Goal: Task Accomplishment & Management: Manage account settings

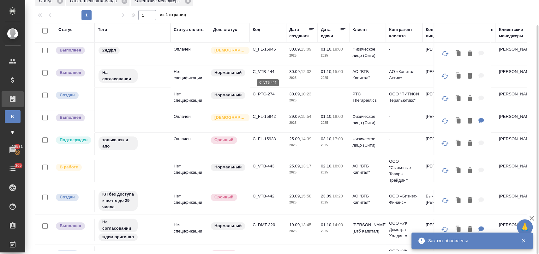
click at [266, 73] on p "C_VTB-444" at bounding box center [268, 72] width 30 height 6
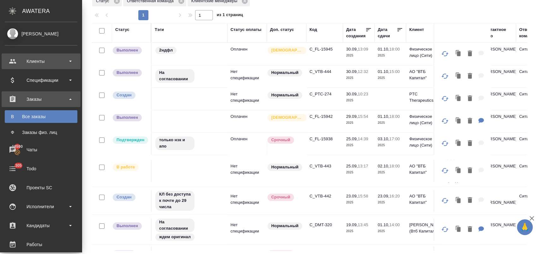
click at [33, 61] on div "Клиенты" at bounding box center [41, 61] width 73 height 9
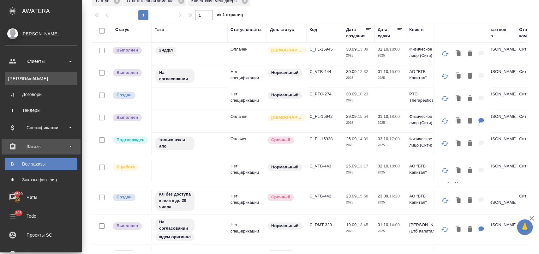
click at [38, 76] on div "Клиенты" at bounding box center [41, 79] width 66 height 6
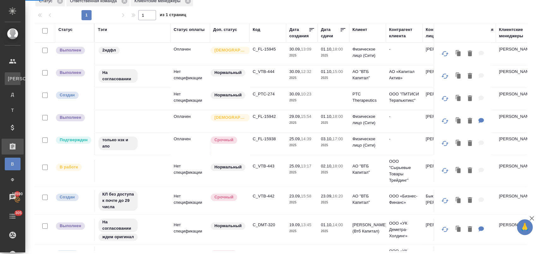
select select "RU"
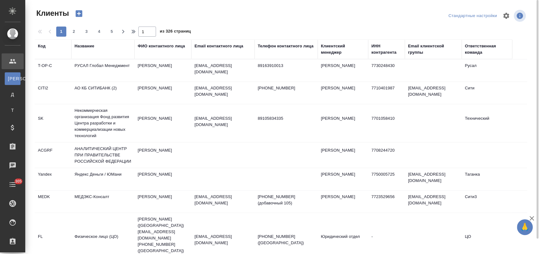
click at [91, 48] on div "Название" at bounding box center [85, 46] width 20 height 6
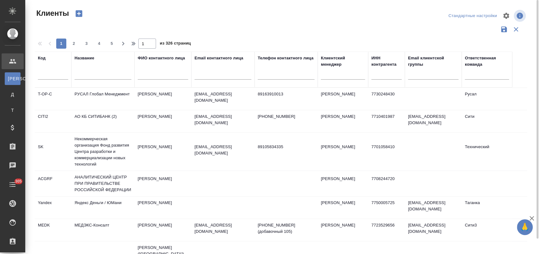
click at [90, 76] on input "text" at bounding box center [103, 76] width 57 height 8
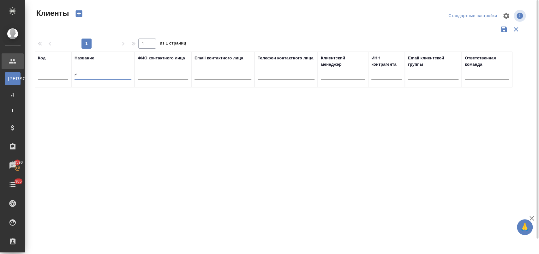
type input "r"
type input "кэпт"
click at [91, 103] on td "КЭПТ" at bounding box center [102, 99] width 63 height 22
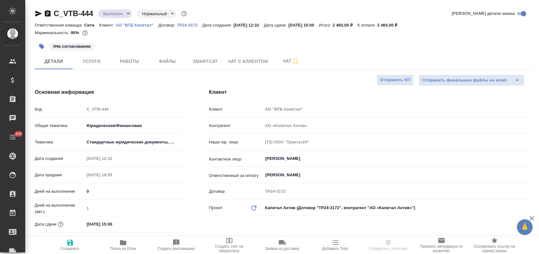
select select "RU"
type input "Баданян Артак"
click at [126, 245] on icon "button" at bounding box center [123, 243] width 8 height 8
select select "RU"
type textarea "x"
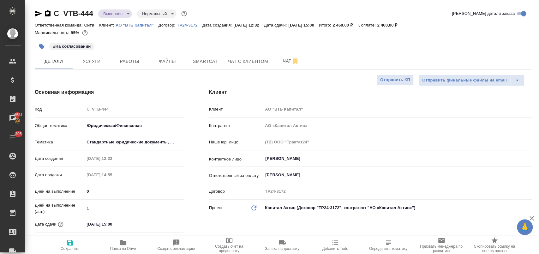
type textarea "x"
click at [97, 64] on span "Услуги" at bounding box center [91, 62] width 30 height 8
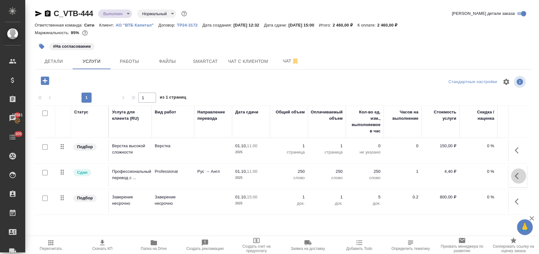
click at [513, 178] on button "button" at bounding box center [518, 175] width 15 height 15
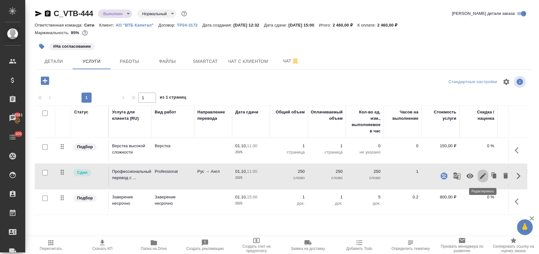
click at [481, 173] on icon "button" at bounding box center [483, 176] width 8 height 8
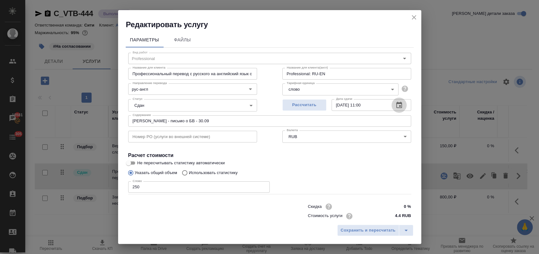
click at [396, 105] on icon "button" at bounding box center [400, 105] width 8 height 8
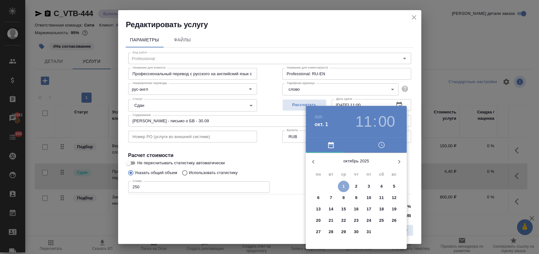
click at [345, 185] on span "1" at bounding box center [343, 186] width 11 height 6
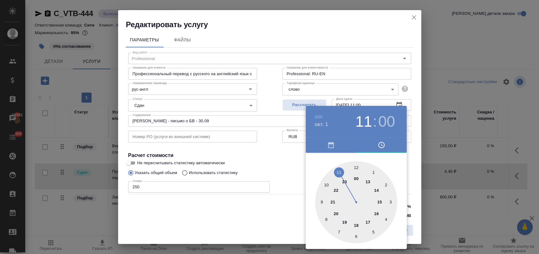
click at [381, 202] on div at bounding box center [356, 202] width 82 height 82
type input "01.10.2025 15:00"
click at [276, 158] on div at bounding box center [269, 127] width 539 height 254
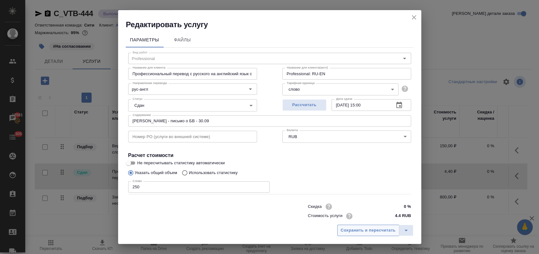
click at [355, 232] on span "Сохранить и пересчитать" at bounding box center [368, 230] width 55 height 7
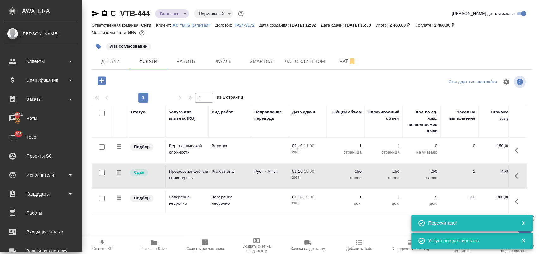
click at [35, 165] on ul "Клиенты Спецификации Заказы 18584 Чаты 305 Todo Проекты SC Исполнители Кандидат…" at bounding box center [41, 192] width 82 height 284
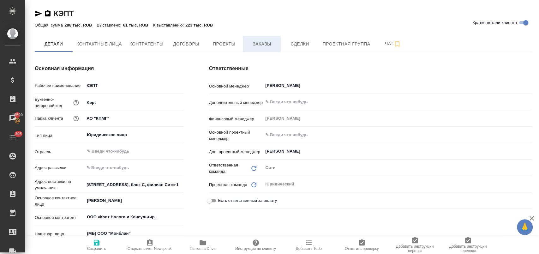
click at [254, 46] on span "Заказы" at bounding box center [262, 44] width 30 height 8
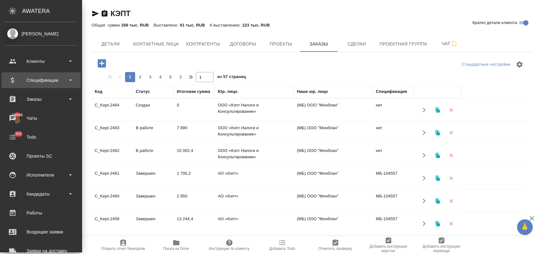
click at [48, 78] on div "Спецификации" at bounding box center [41, 80] width 73 height 9
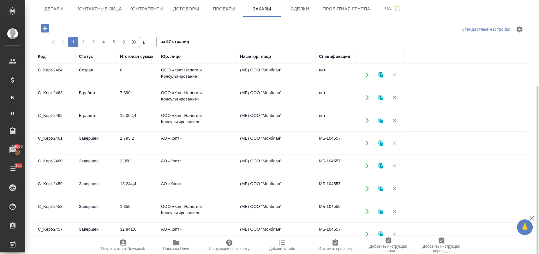
scroll to position [70, 0]
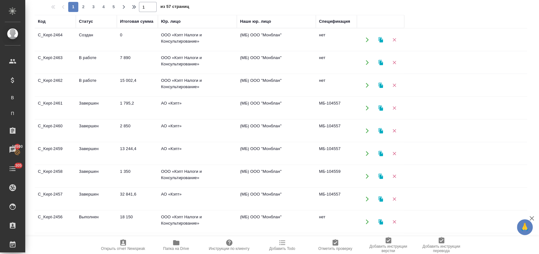
click at [95, 200] on td "Завершен" at bounding box center [96, 199] width 41 height 22
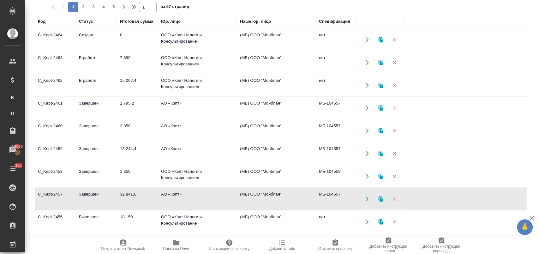
click at [95, 200] on td "Завершен" at bounding box center [96, 199] width 41 height 22
click at [84, 151] on td "Завершен" at bounding box center [96, 153] width 41 height 22
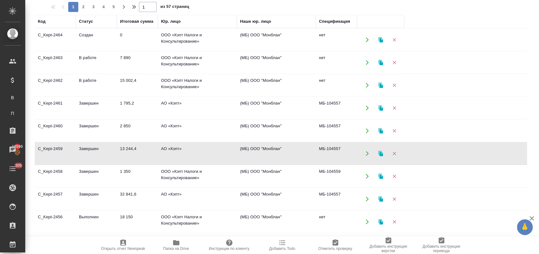
click at [84, 151] on td "Завершен" at bounding box center [96, 153] width 41 height 22
click at [158, 131] on td "АО «Кэпт»" at bounding box center [197, 131] width 79 height 22
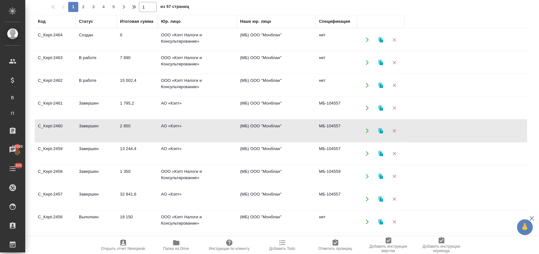
click at [158, 131] on td "АО «Кэпт»" at bounding box center [197, 131] width 79 height 22
click at [169, 109] on td "АО «Кэпт»" at bounding box center [197, 108] width 79 height 22
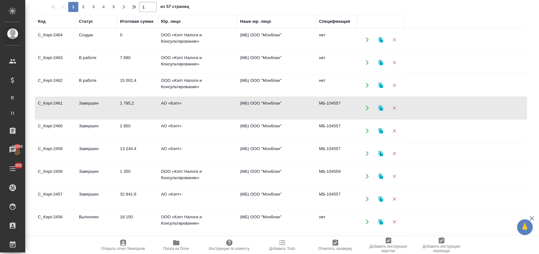
click at [169, 109] on td "АО «Кэпт»" at bounding box center [197, 108] width 79 height 22
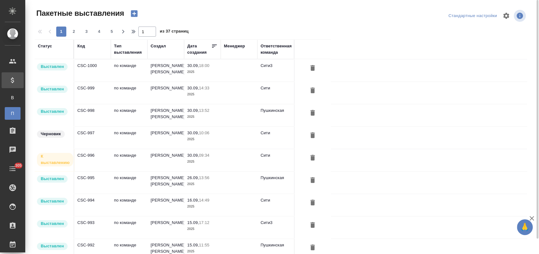
click at [160, 136] on td "[PERSON_NAME]" at bounding box center [166, 138] width 37 height 22
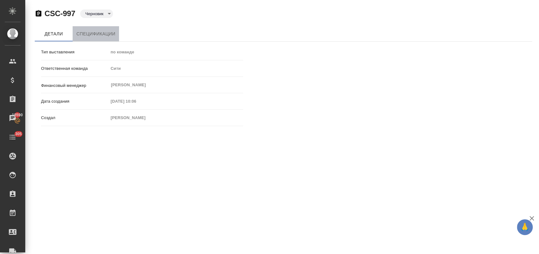
click at [89, 31] on span "Спецификации" at bounding box center [95, 34] width 39 height 8
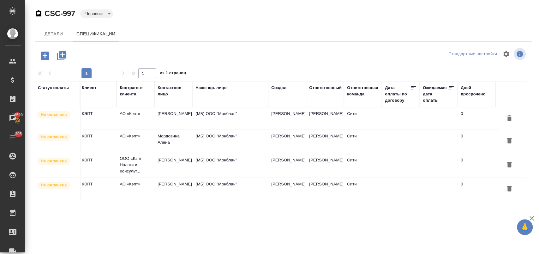
scroll to position [0, 188]
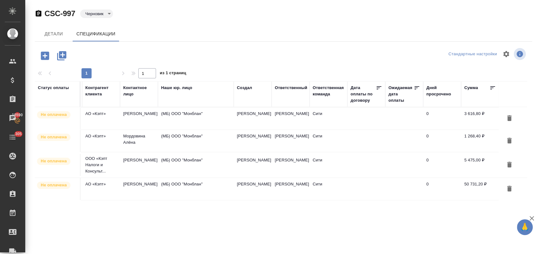
click at [507, 189] on icon "button" at bounding box center [510, 189] width 8 height 8
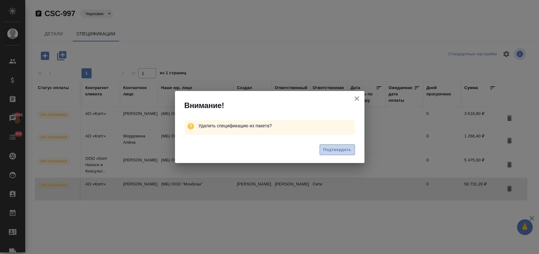
click at [336, 154] on button "Подтвердить" at bounding box center [337, 149] width 35 height 11
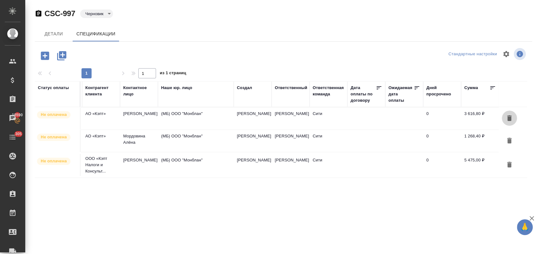
click at [509, 117] on icon "button" at bounding box center [509, 118] width 4 height 6
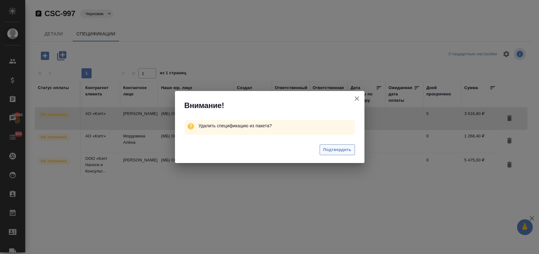
click at [342, 149] on span "Подтвердить" at bounding box center [337, 149] width 28 height 7
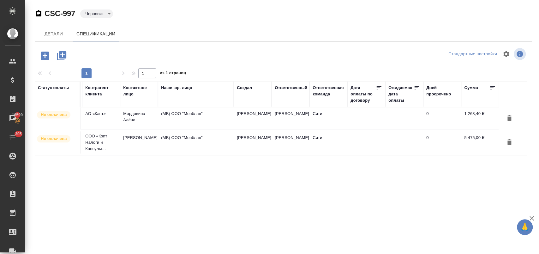
click at [45, 58] on icon "button" at bounding box center [45, 55] width 8 height 8
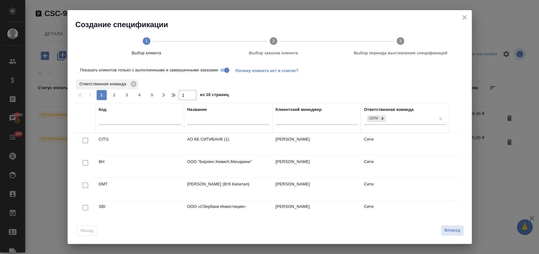
click at [205, 119] on input "text" at bounding box center [228, 121] width 82 height 8
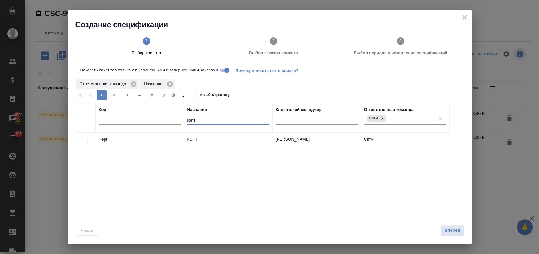
type input "кэпт"
click at [83, 139] on input "checkbox" at bounding box center [85, 140] width 5 height 5
checkbox input "true"
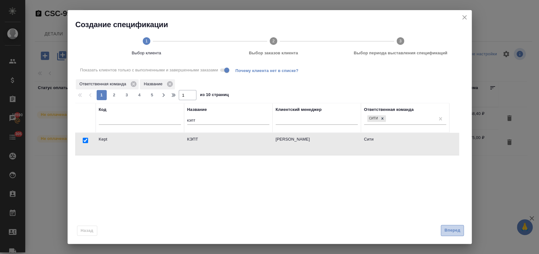
click at [460, 230] on span "Вперед" at bounding box center [453, 230] width 16 height 7
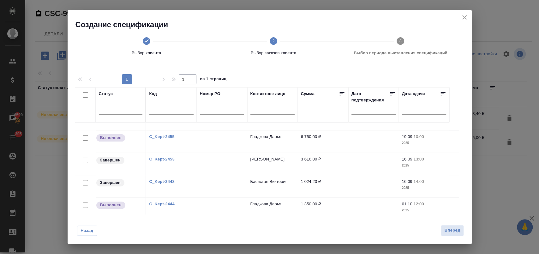
scroll to position [105, 0]
click at [85, 159] on input "checkbox" at bounding box center [85, 159] width 5 height 5
checkbox input "true"
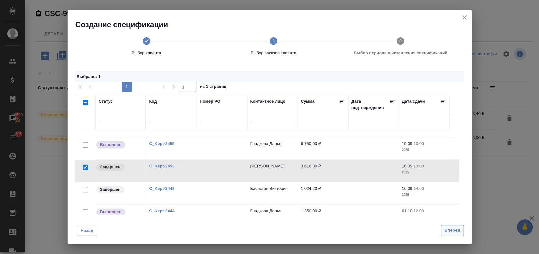
click at [452, 228] on span "Вперед" at bounding box center [453, 230] width 16 height 7
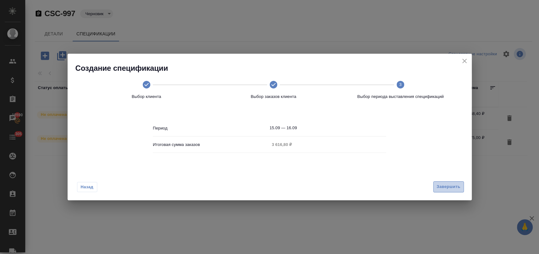
click at [447, 185] on span "Завершить" at bounding box center [449, 186] width 24 height 7
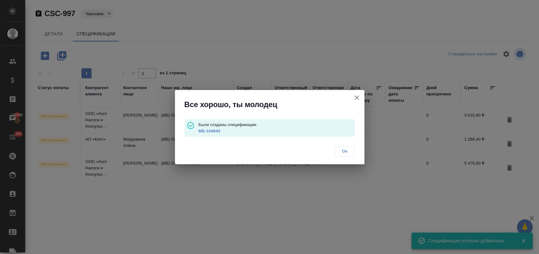
click at [346, 150] on span "Ок" at bounding box center [344, 151] width 13 height 6
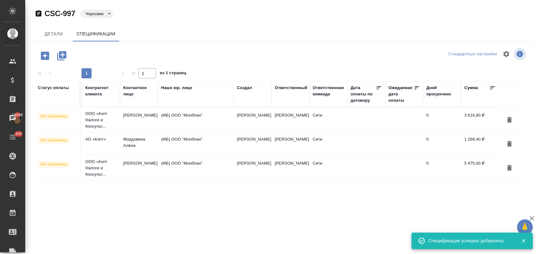
click at [43, 58] on icon "button" at bounding box center [45, 55] width 8 height 8
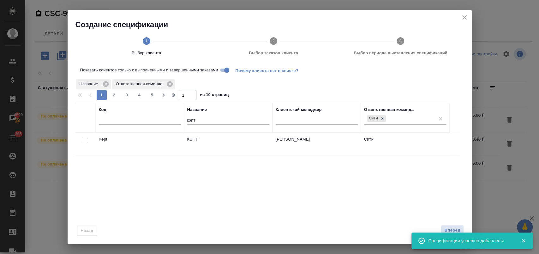
click at [86, 138] on input "checkbox" at bounding box center [85, 140] width 5 height 5
checkbox input "true"
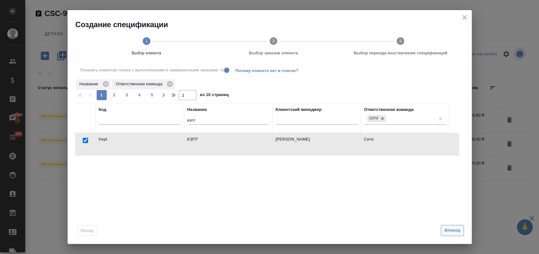
click at [457, 230] on span "Вперед" at bounding box center [453, 230] width 16 height 7
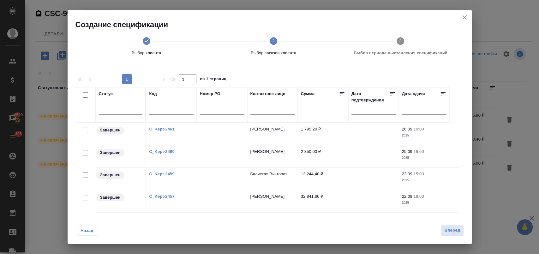
click at [86, 129] on input "checkbox" at bounding box center [85, 130] width 5 height 5
checkbox input "true"
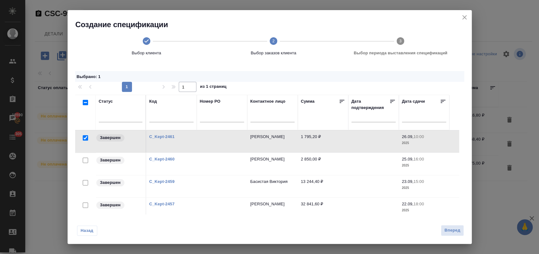
click at [86, 160] on input "checkbox" at bounding box center [85, 160] width 5 height 5
checkbox input "true"
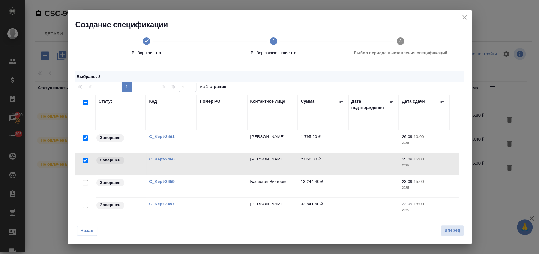
click at [85, 182] on input "checkbox" at bounding box center [85, 182] width 5 height 5
checkbox input "true"
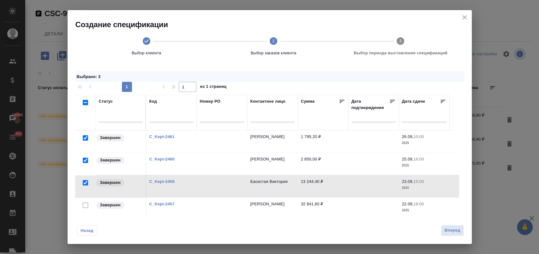
click at [86, 205] on input "checkbox" at bounding box center [85, 205] width 5 height 5
checkbox input "true"
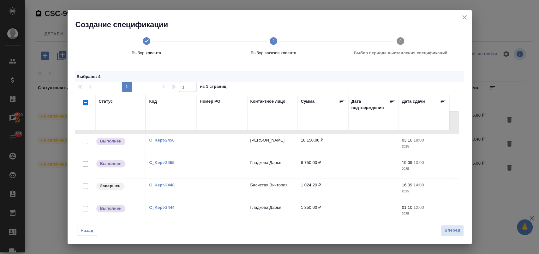
scroll to position [91, 0]
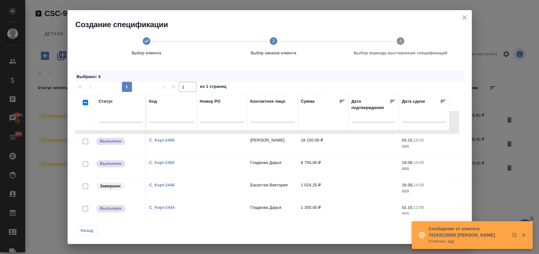
click at [175, 19] on div "Создание спецификации Выбор клиента 2 Выбор заказов клиента 3 Выбор периода выс…" at bounding box center [270, 37] width 404 height 54
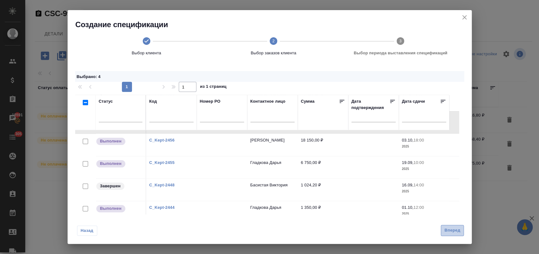
click at [447, 229] on span "Вперед" at bounding box center [453, 230] width 16 height 7
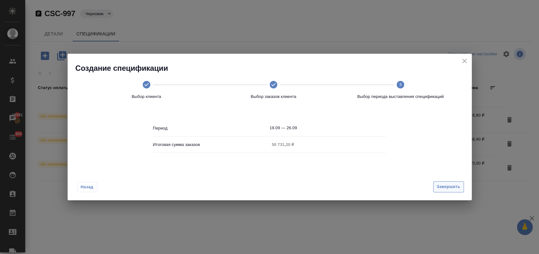
click at [445, 191] on button "Завершить" at bounding box center [448, 186] width 31 height 11
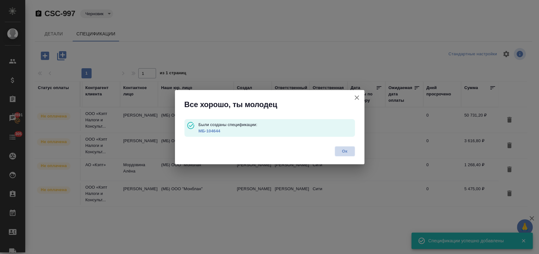
click at [346, 150] on span "Ок" at bounding box center [344, 151] width 13 height 6
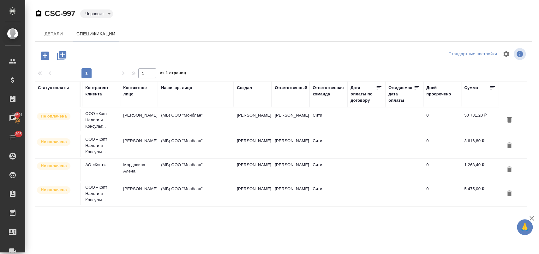
click at [101, 10] on body "🙏 .cls-1 fill:#fff; AWATERA Лофицкая Юлия Владимировна Клиенты Спецификации Зак…" at bounding box center [269, 152] width 539 height 305
click at [100, 21] on button "К выставлению" at bounding box center [101, 24] width 33 height 7
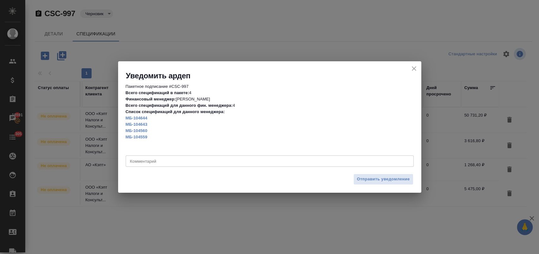
click at [417, 68] on icon "close" at bounding box center [414, 69] width 8 height 8
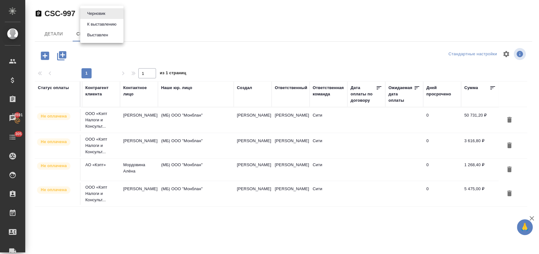
click at [101, 15] on body "🙏 .cls-1 fill:#fff; AWATERA Лофицкая Юлия Владимировна Клиенты Спецификации Зак…" at bounding box center [269, 152] width 539 height 305
click at [106, 25] on button "К выставлению" at bounding box center [101, 24] width 33 height 7
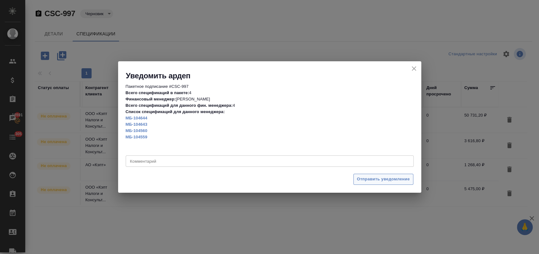
click at [378, 179] on span "Отправить уведомление" at bounding box center [383, 179] width 53 height 7
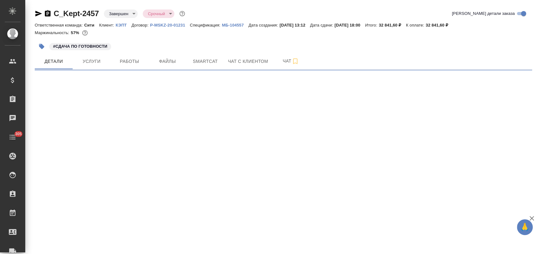
select select "RU"
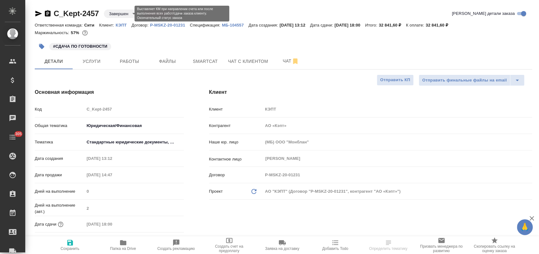
click at [127, 12] on body "🙏 .cls-1 fill:#fff; AWATERA [PERSON_NAME] Спецификации Заказы Чаты 305 Todo Про…" at bounding box center [269, 152] width 539 height 305
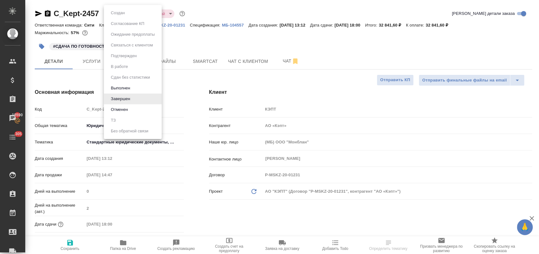
click at [230, 20] on div at bounding box center [269, 127] width 539 height 254
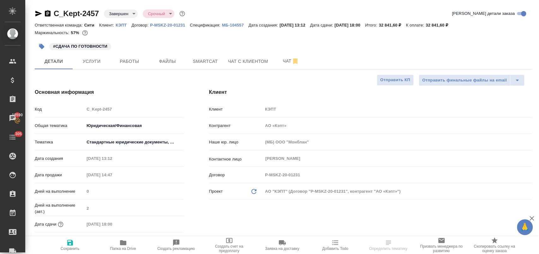
click at [230, 21] on div "Создан Согласование КП Ожидание предоплаты Связаться с клиентом Подтвержден В р…" at bounding box center [269, 127] width 539 height 254
click at [232, 27] on link "МБ-104557" at bounding box center [235, 24] width 27 height 5
type textarea "x"
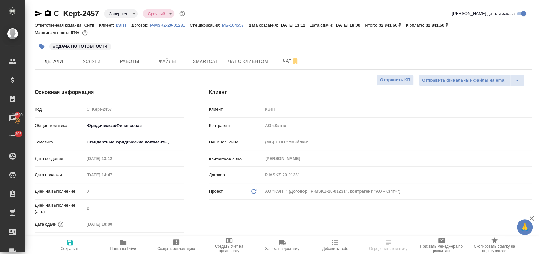
select select "RU"
type textarea "x"
click at [239, 44] on div "#СДАЧА ПО ГОТОВНОСТИ" at bounding box center [201, 46] width 332 height 14
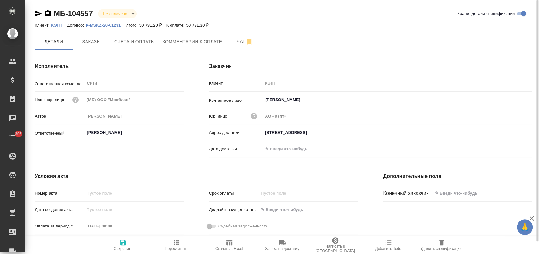
click at [443, 245] on icon "button" at bounding box center [442, 243] width 8 height 8
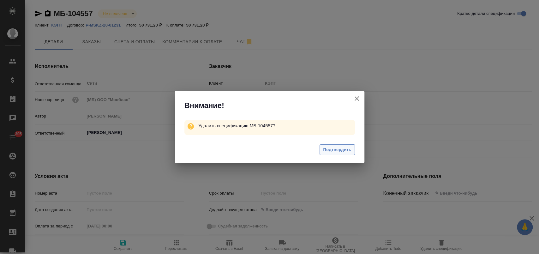
click at [333, 145] on button "Подтвердить" at bounding box center [337, 149] width 35 height 11
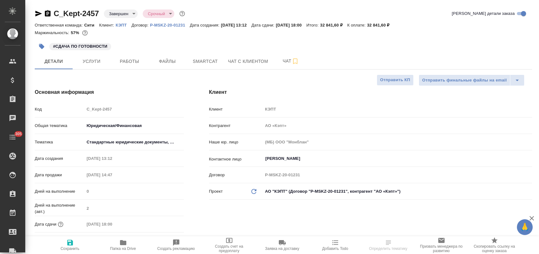
select select "RU"
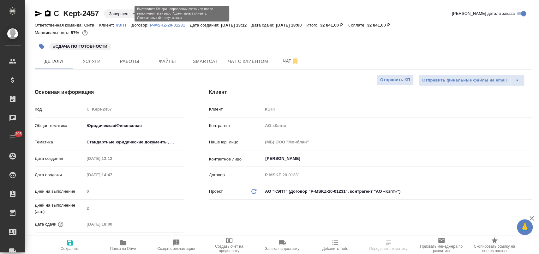
click at [121, 15] on body "🙏 .cls-1 fill:#fff; AWATERA Лофицкая Юлия Владимировна Клиенты Спецификации Зак…" at bounding box center [269, 152] width 539 height 305
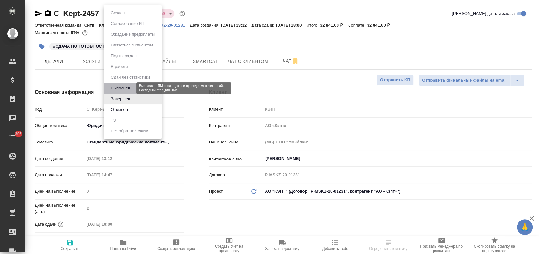
click at [127, 88] on button "Выполнен" at bounding box center [120, 88] width 23 height 7
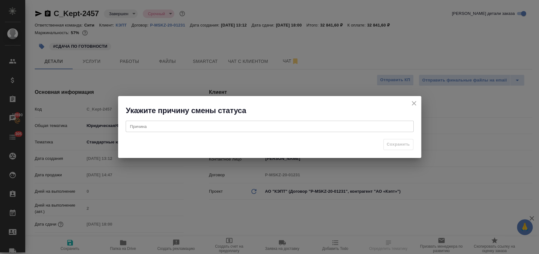
click at [192, 128] on textarea at bounding box center [269, 126] width 279 height 5
click at [405, 143] on span "Сохранить" at bounding box center [398, 144] width 23 height 7
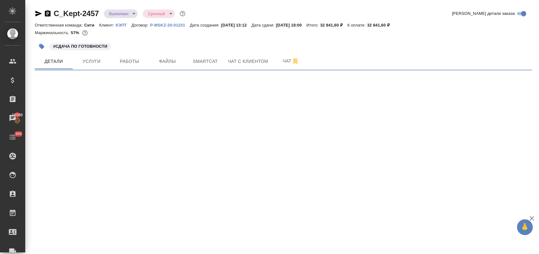
select select "RU"
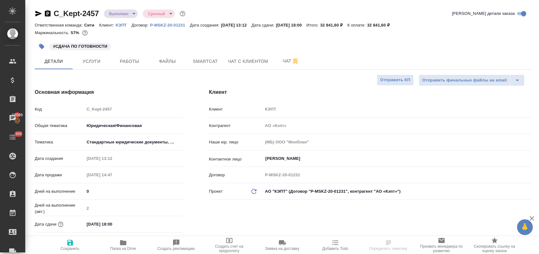
type textarea "x"
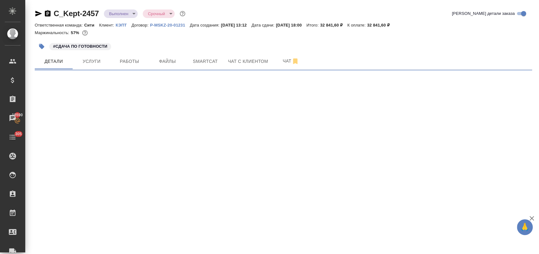
click at [300, 186] on div ".cls-1 fill:#fff; AWATERA Лофицкая Юлия Владимировна Клиенты Спецификации Заказ…" at bounding box center [269, 127] width 539 height 254
select select "RU"
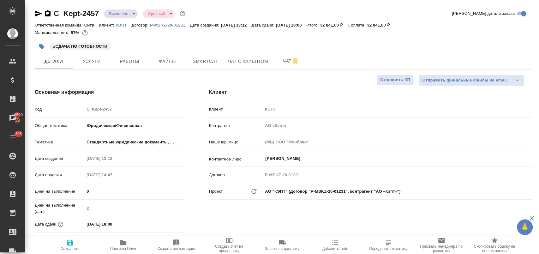
type textarea "x"
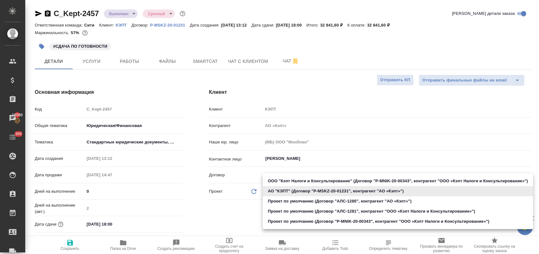
click at [301, 194] on body "🙏 .cls-1 fill:#fff; AWATERA Лофицкая Юлия Владимировна Клиенты Спецификации Зак…" at bounding box center [269, 152] width 539 height 305
click at [303, 181] on li "ООО "Кэпт Налоги и Консультирование" (Договор "P-MNIK-20-00343", контрагент "ОО…" at bounding box center [398, 181] width 270 height 10
type input "60014b8c61056b475e118051"
type textarea "x"
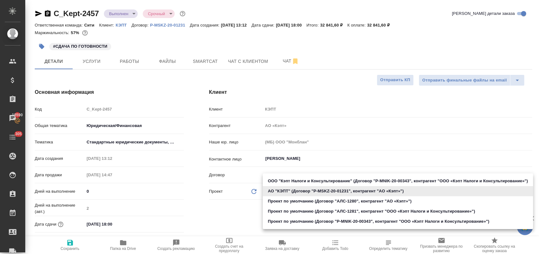
type textarea "x"
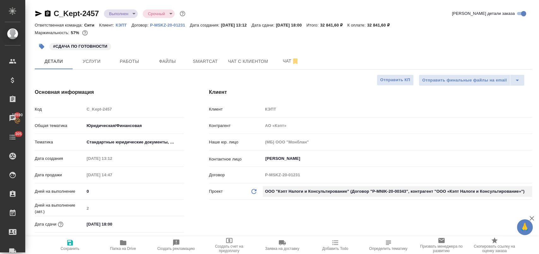
type input "ООО «Кэпт Налоги и Консультирование»"
type input "P-MNIK-20-00343"
type textarea "x"
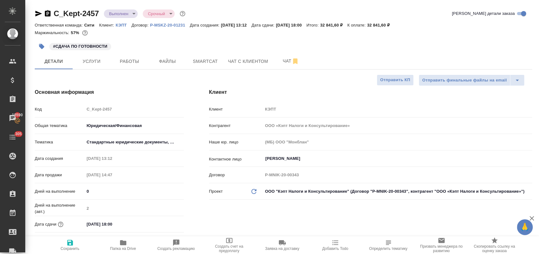
click at [294, 206] on div "Клиент Клиент КЭПТ Контрагент ООО «Кэпт Налоги и Консультирование» Наше юр. лиц…" at bounding box center [371, 170] width 348 height 188
click at [66, 243] on icon "button" at bounding box center [70, 243] width 8 height 8
type textarea "x"
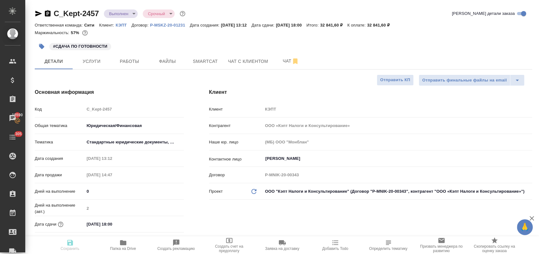
type textarea "x"
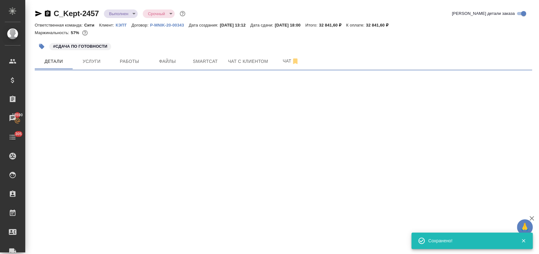
select select "RU"
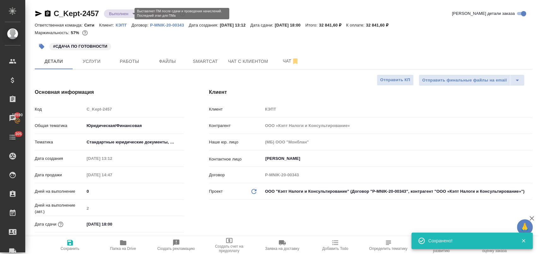
type textarea "x"
click at [128, 15] on body "🙏 .cls-1 fill:#fff; AWATERA Лофицкая Юлия Владимировна Клиенты Спецификации Зак…" at bounding box center [269, 152] width 539 height 305
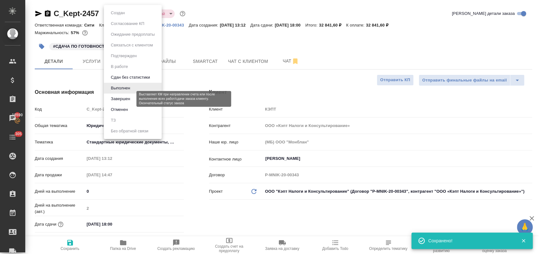
click at [122, 101] on button "Завершен" at bounding box center [120, 98] width 23 height 7
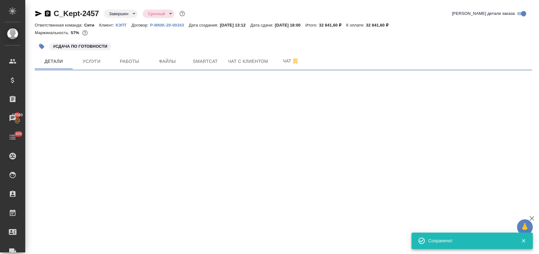
select select "RU"
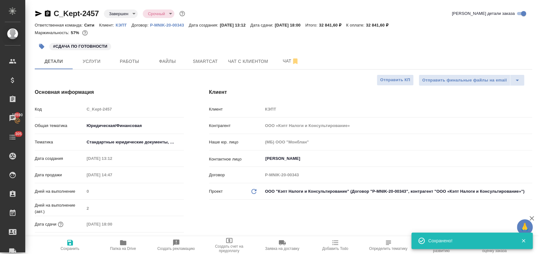
type textarea "x"
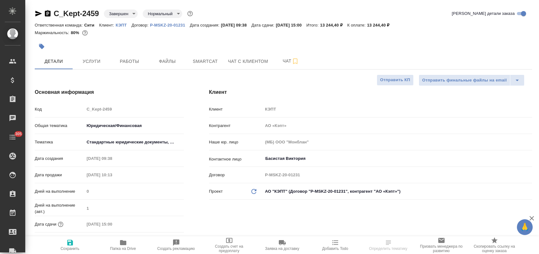
select select "RU"
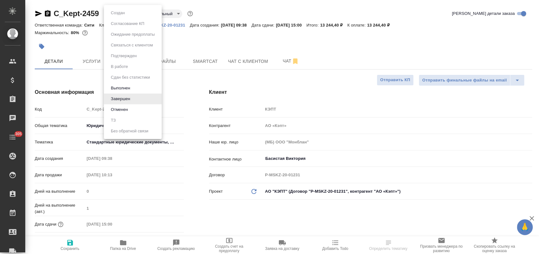
click at [130, 13] on body "🙏 .cls-1 fill:#fff; AWATERA [PERSON_NAME] Спецификации Заказы Чаты 305 Todo Про…" at bounding box center [269, 152] width 539 height 305
click at [125, 86] on button "Выполнен" at bounding box center [120, 88] width 23 height 7
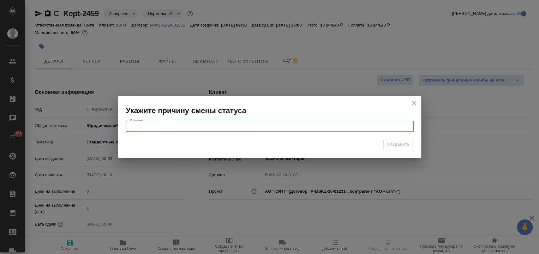
click at [197, 125] on textarea at bounding box center [269, 126] width 279 height 5
click at [408, 142] on span "Сохранить" at bounding box center [398, 144] width 23 height 7
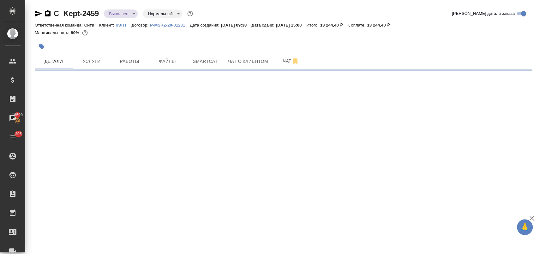
select select "RU"
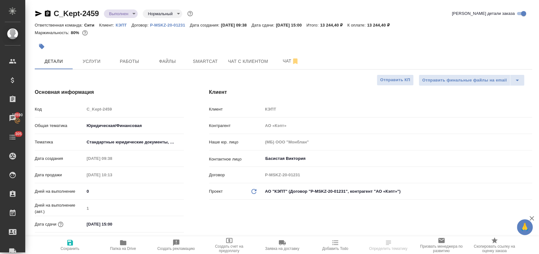
type textarea "x"
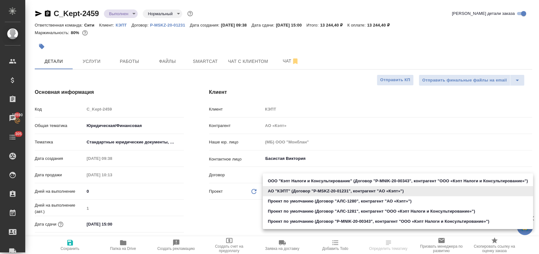
click at [305, 190] on body "🙏 .cls-1 fill:#fff; AWATERA [PERSON_NAME] Спецификации Заказы 18590 Чаты 305 To…" at bounding box center [269, 152] width 539 height 305
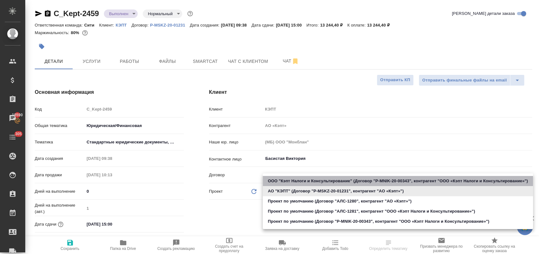
click at [301, 179] on li "ООО "Кэпт Налоги и Консультирование" (Договор "P-MNIK-20-00343", контрагент "ОО…" at bounding box center [398, 181] width 270 height 10
type input "60014b8c61056b475e118051"
type textarea "x"
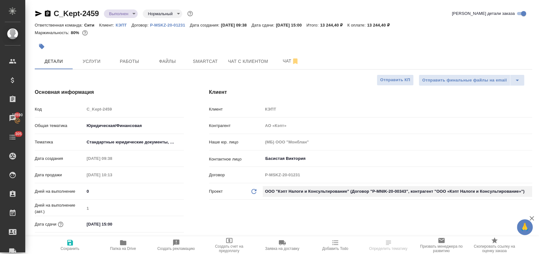
type input "ООО «Кэпт Налоги и Консультирование»"
type input "P-MNIK-20-00343"
type textarea "x"
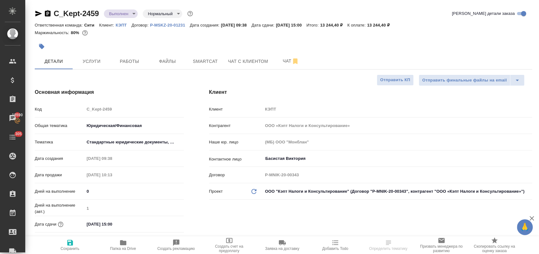
click at [191, 211] on div "Основная информация Код C_Kept-2459 Общая тематика Юридическая/Финансовая yr-fn…" at bounding box center [109, 170] width 174 height 188
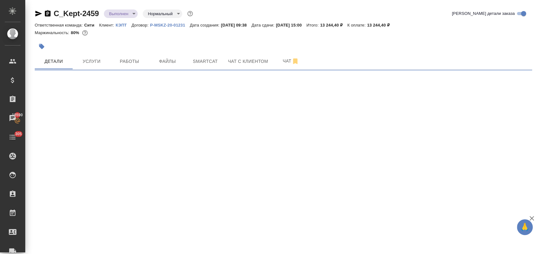
select select "RU"
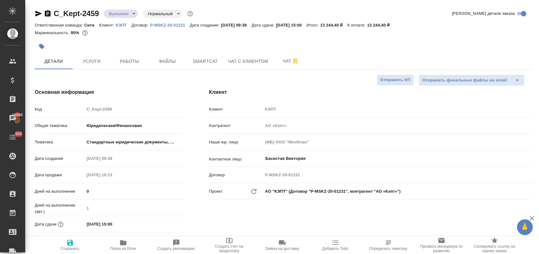
type textarea "x"
click at [278, 192] on body "🙏 .cls-1 fill:#fff; AWATERA [PERSON_NAME] Спецификации Заказы 18590 Чаты 305 To…" at bounding box center [269, 152] width 539 height 305
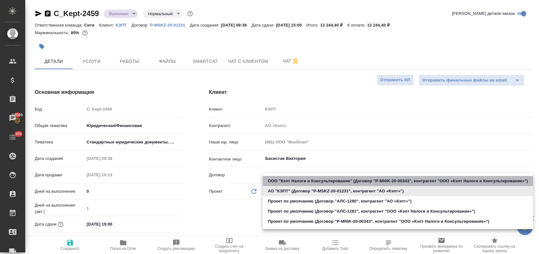
click at [287, 179] on li "ООО "Кэпт Налоги и Консультирование" (Договор "P-MNIK-20-00343", контрагент "ОО…" at bounding box center [398, 181] width 270 height 10
type input "60014b8c61056b475e118051"
type textarea "x"
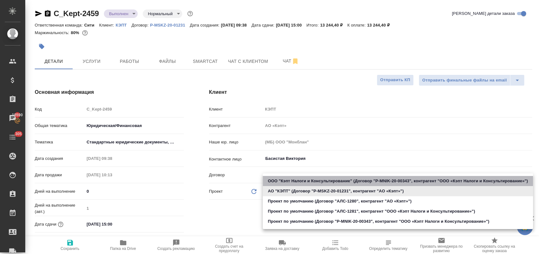
type input "ООО «Кэпт Налоги и Консультирование»"
type input "P-MNIK-20-00343"
type textarea "x"
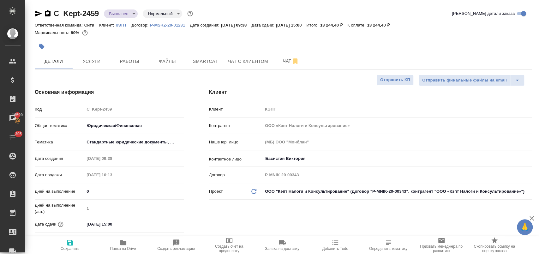
click at [70, 242] on icon "button" at bounding box center [70, 243] width 6 height 6
type textarea "x"
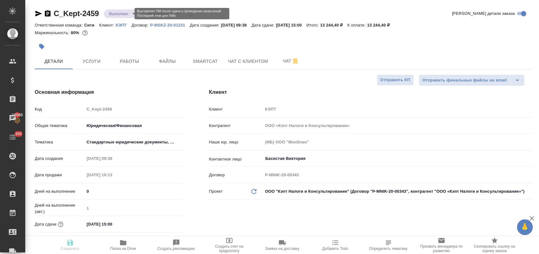
type textarea "x"
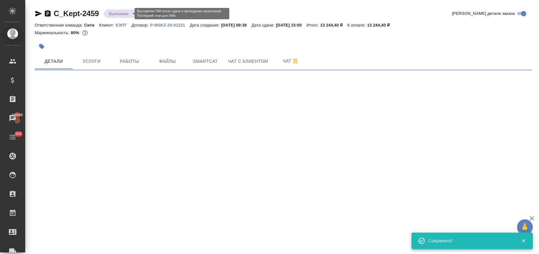
select select "RU"
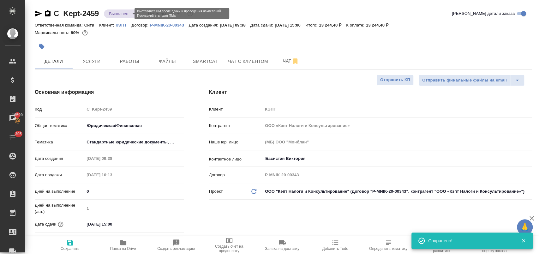
type textarea "x"
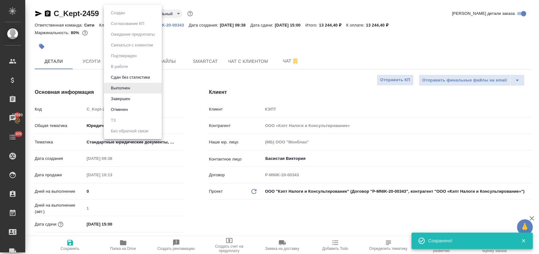
click at [119, 11] on body "🙏 .cls-1 fill:#fff; AWATERA [PERSON_NAME] Спецификации Заказы 18590 Чаты 305 To…" at bounding box center [269, 152] width 539 height 305
click at [133, 101] on li "Завершен" at bounding box center [133, 99] width 58 height 11
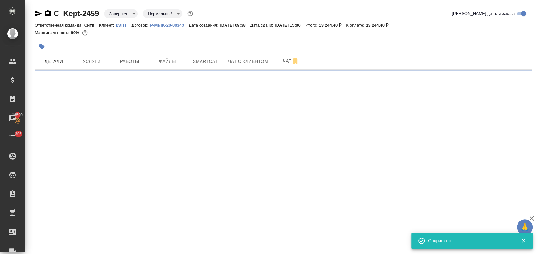
select select "RU"
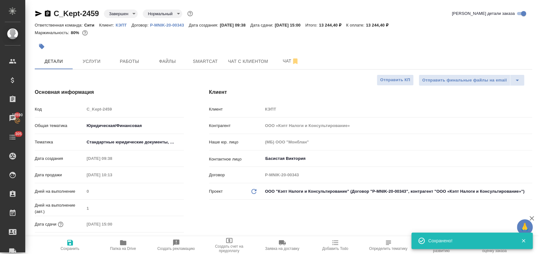
type textarea "x"
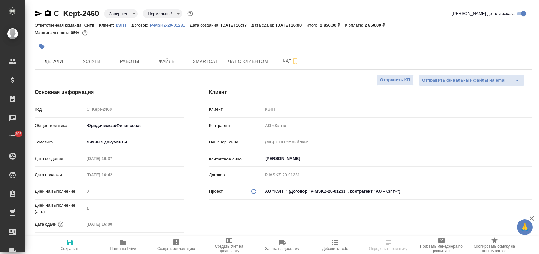
select select "RU"
type textarea "x"
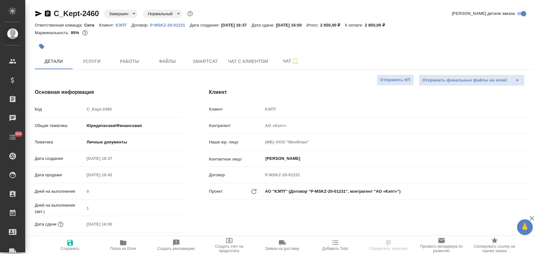
type textarea "x"
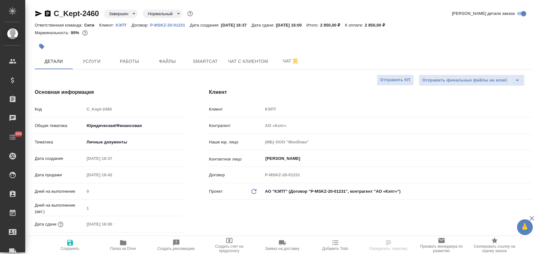
click at [132, 13] on body "🙏 .cls-1 fill:#fff; AWATERA [PERSON_NAME] Спецификации Заказы Чаты 305 Todo Про…" at bounding box center [269, 152] width 539 height 305
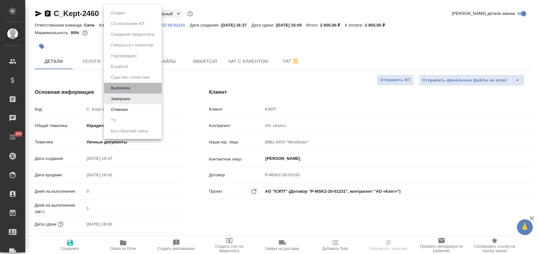
click at [136, 87] on li "Выполнен" at bounding box center [133, 88] width 58 height 11
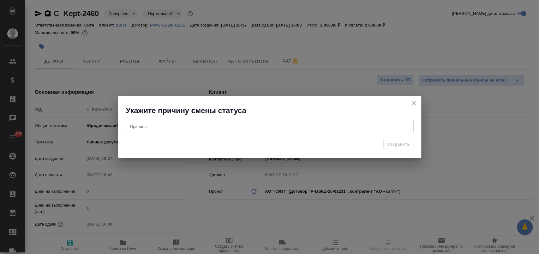
click at [200, 121] on div "x Причина" at bounding box center [270, 126] width 288 height 11
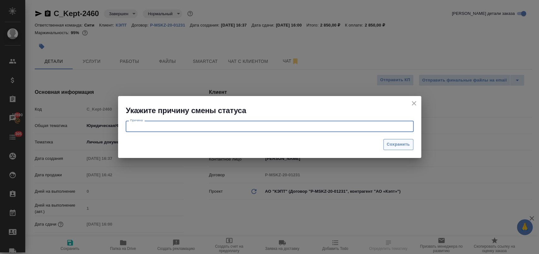
click at [398, 144] on span "Сохранить" at bounding box center [398, 144] width 23 height 7
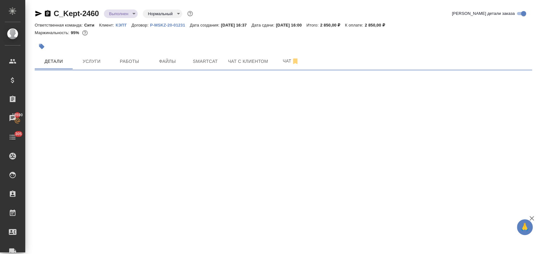
select select "RU"
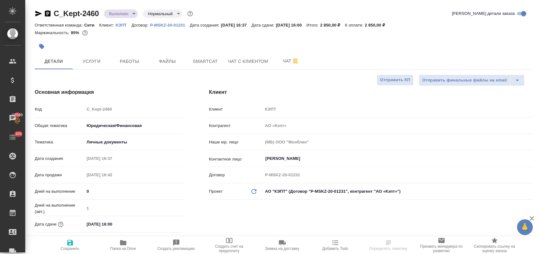
type textarea "x"
click at [290, 188] on body "🙏 .cls-1 fill:#fff; AWATERA [PERSON_NAME] Спецификации Заказы 18590 Чаты 305 To…" at bounding box center [269, 152] width 539 height 305
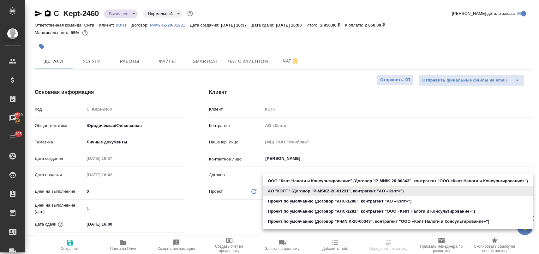
click at [286, 179] on li "ООО "Кэпт Налоги и Консультирование" (Договор "P-MNIK-20-00343", контрагент "ОО…" at bounding box center [398, 181] width 270 height 10
type input "60014b8c61056b475e118051"
type textarea "x"
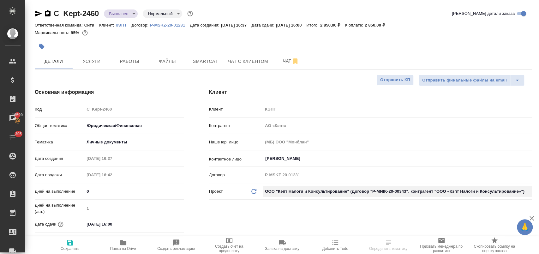
type input "ООО «Кэпт Налоги и Консультирование»"
type input "P-MNIK-20-00343"
type textarea "x"
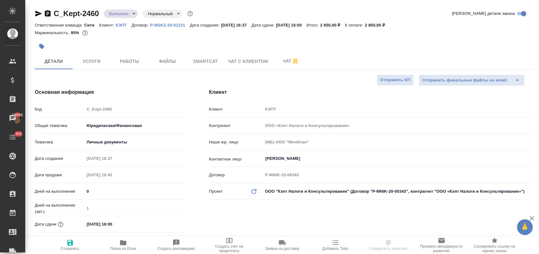
click at [235, 211] on div "Клиент Клиент КЭПТ Контрагент ООО «Кэпт Налоги и Консультирование» Наше юр. лиц…" at bounding box center [371, 170] width 348 height 188
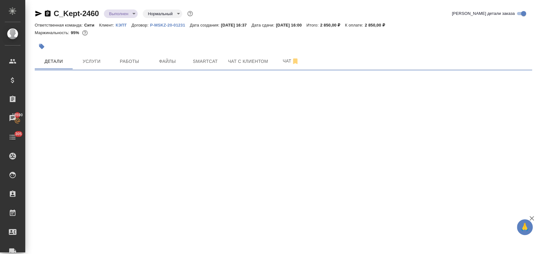
select select "RU"
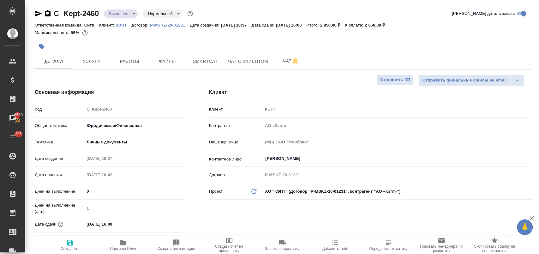
type textarea "x"
click at [282, 192] on body "🙏 .cls-1 fill:#fff; AWATERA [PERSON_NAME] Спецификации Заказы 18590 Чаты 305 To…" at bounding box center [269, 152] width 539 height 305
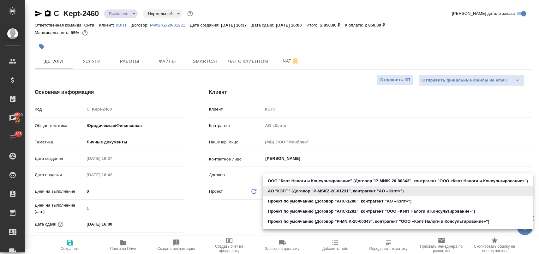
click at [282, 181] on li "ООО "Кэпт Налоги и Консультирование" (Договор "P-MNIK-20-00343", контрагент "ОО…" at bounding box center [398, 181] width 270 height 10
type input "60014b8c61056b475e118051"
type textarea "x"
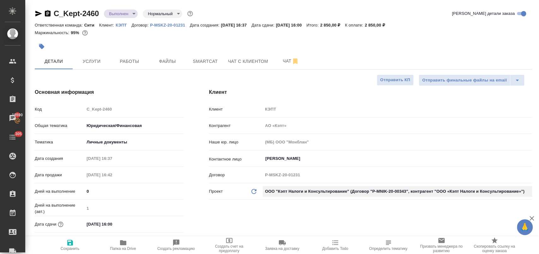
type input "ООО «Кэпт Налоги и Консультирование»"
type input "P-MNIK-20-00343"
type textarea "x"
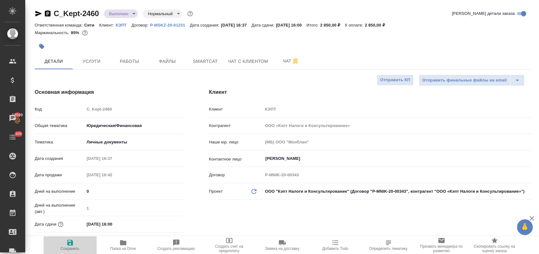
click at [66, 245] on span "Сохранить" at bounding box center [69, 245] width 45 height 12
type textarea "x"
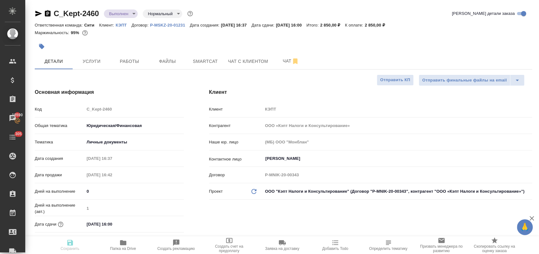
type textarea "x"
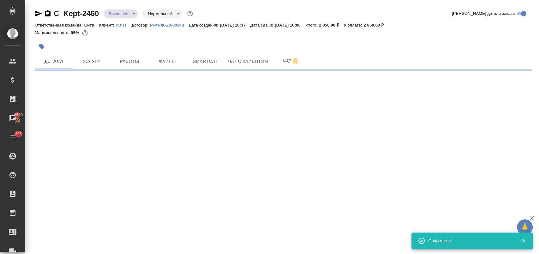
select select "RU"
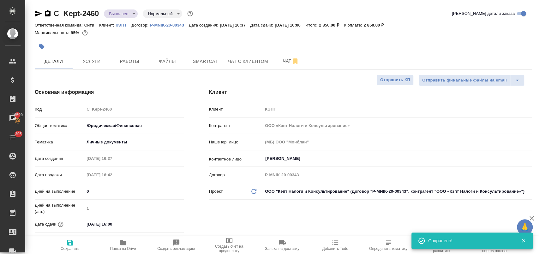
type textarea "x"
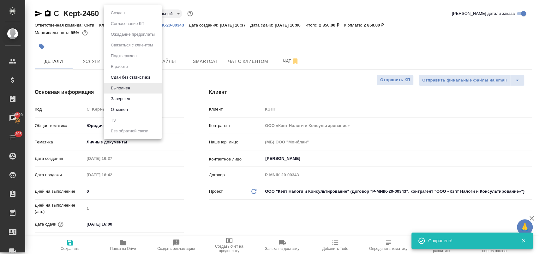
click at [119, 15] on body "🙏 .cls-1 fill:#fff; AWATERA Лофицкая Юлия Владимировна Клиенты Спецификации Зак…" at bounding box center [269, 152] width 539 height 305
click at [139, 100] on li "Завершен" at bounding box center [133, 99] width 58 height 11
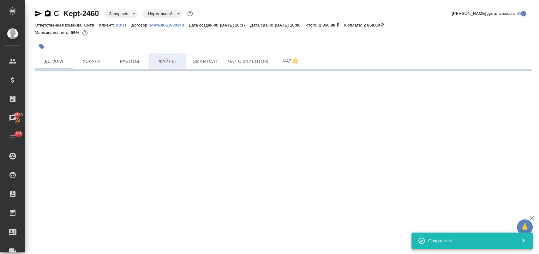
select select "RU"
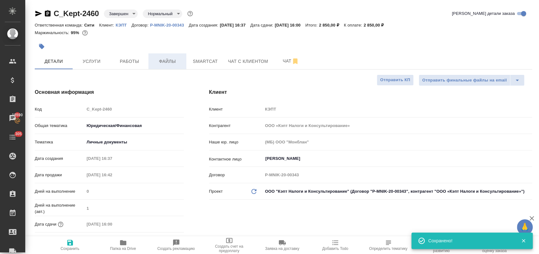
type textarea "x"
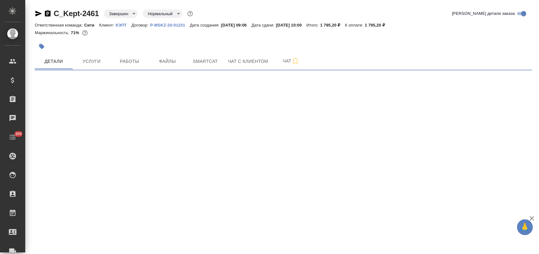
select select "RU"
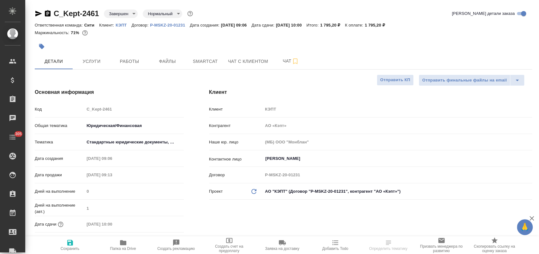
type textarea "x"
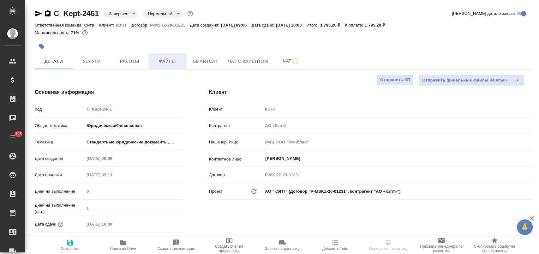
type textarea "x"
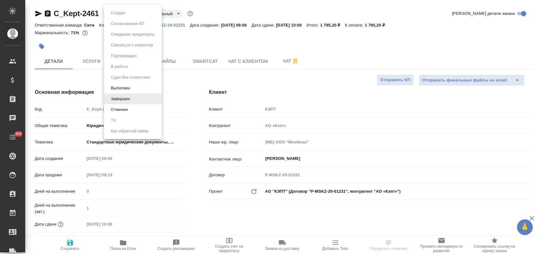
click at [130, 16] on body "🙏 .cls-1 fill:#fff; AWATERA Лофицкая Юлия Владимировна Клиенты Спецификации Зак…" at bounding box center [269, 152] width 539 height 305
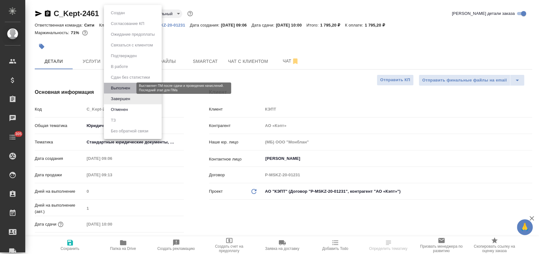
click at [132, 90] on button "Выполнен" at bounding box center [120, 88] width 23 height 7
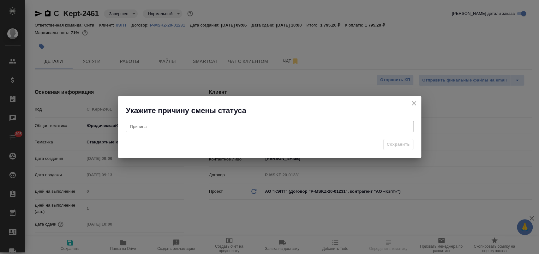
click at [203, 133] on div "Причина x Причина" at bounding box center [269, 126] width 303 height 20
click at [203, 130] on div "x Причина" at bounding box center [270, 126] width 288 height 11
click at [399, 144] on span "Сохранить" at bounding box center [398, 144] width 23 height 7
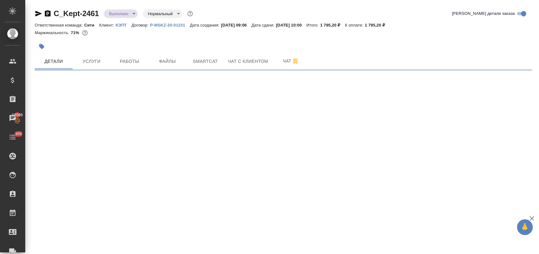
select select "RU"
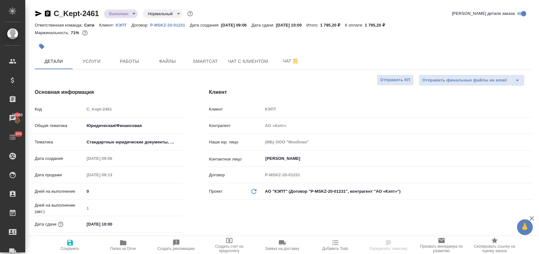
type textarea "x"
click at [294, 191] on body "🙏 .cls-1 fill:#fff; AWATERA Лофицкая Юлия Владимировна Клиенты Спецификации Зак…" at bounding box center [269, 152] width 539 height 305
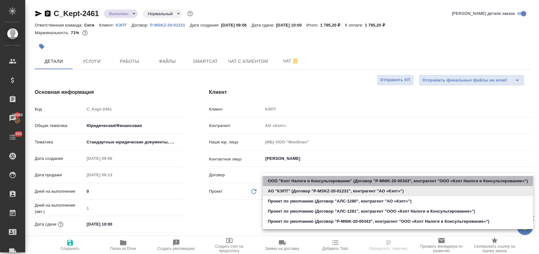
click at [296, 179] on li "ООО "Кэпт Налоги и Консультирование" (Договор "P-MNIK-20-00343", контрагент "ОО…" at bounding box center [398, 181] width 270 height 10
type input "60014b8c61056b475e118051"
type textarea "x"
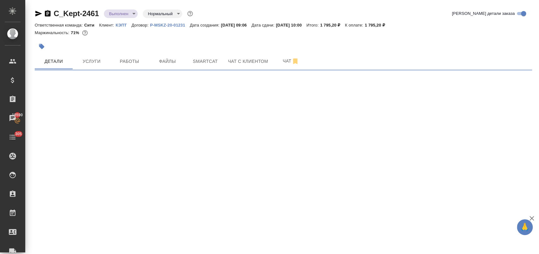
click at [223, 209] on div ".cls-1 fill:#fff; AWATERA Лофицкая Юлия Владимировна Клиенты Спецификации Заказ…" at bounding box center [269, 127] width 539 height 254
select select "RU"
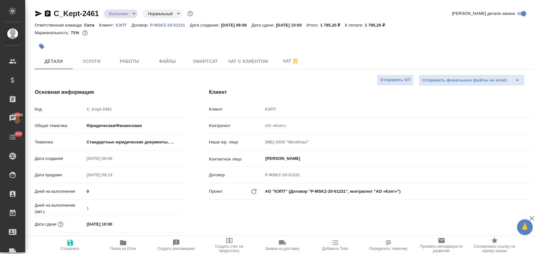
type textarea "x"
click at [306, 189] on body "🙏 .cls-1 fill:#fff; AWATERA Лофицкая Юлия Владимировна Клиенты Спецификации Зак…" at bounding box center [269, 152] width 539 height 305
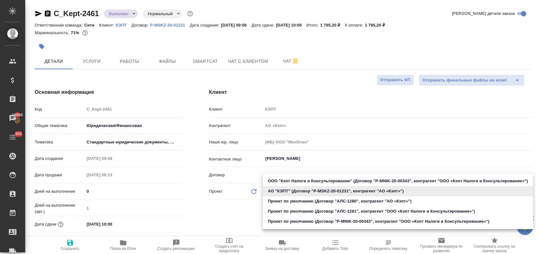
click at [299, 181] on li "ООО "Кэпт Налоги и Консультирование" (Договор "P-MNIK-20-00343", контрагент "ОО…" at bounding box center [398, 181] width 270 height 10
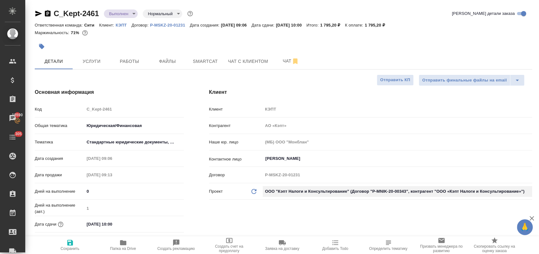
type input "60014b8c61056b475e118051"
type textarea "x"
type input "ООО «Кэпт Налоги и Консультирование»"
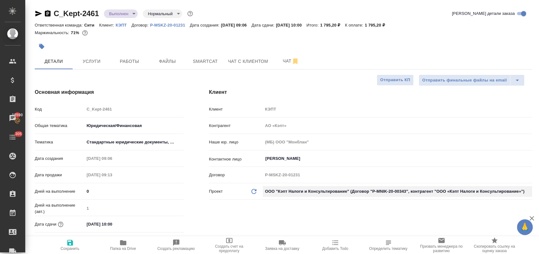
type input "P-MNIK-20-00343"
type textarea "x"
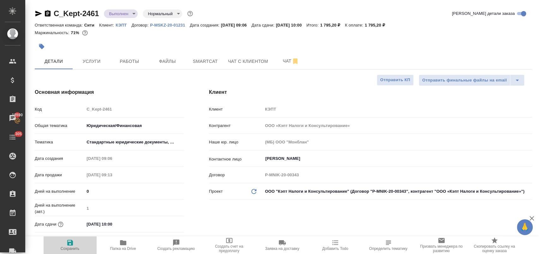
click at [66, 241] on icon "button" at bounding box center [70, 243] width 8 height 8
type textarea "x"
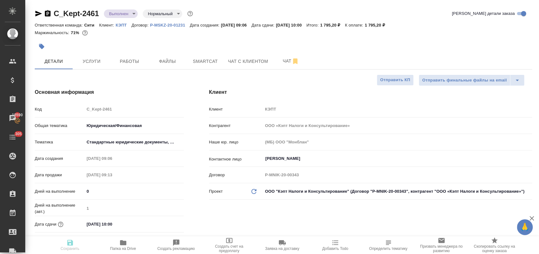
type textarea "x"
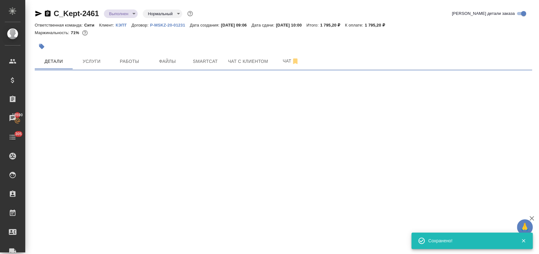
select select "RU"
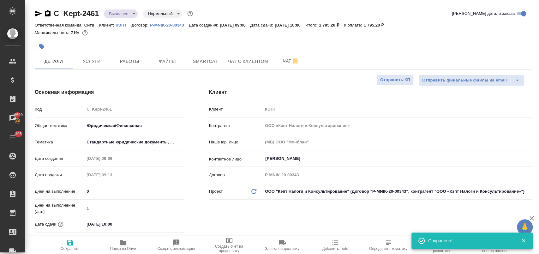
type textarea "x"
click at [111, 14] on body "🙏 .cls-1 fill:#fff; AWATERA Лофицкая Юлия Владимировна Клиенты Спецификации Зак…" at bounding box center [269, 152] width 539 height 305
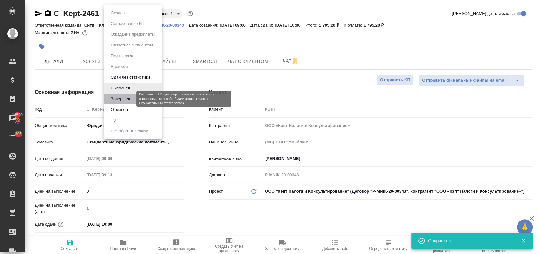
click at [131, 101] on button "Завершен" at bounding box center [120, 98] width 23 height 7
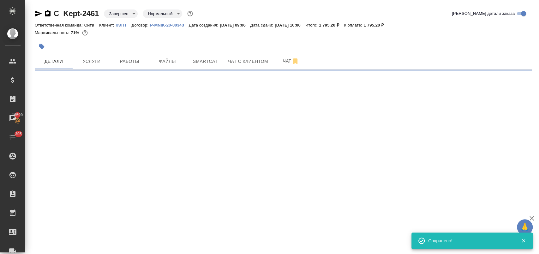
select select "RU"
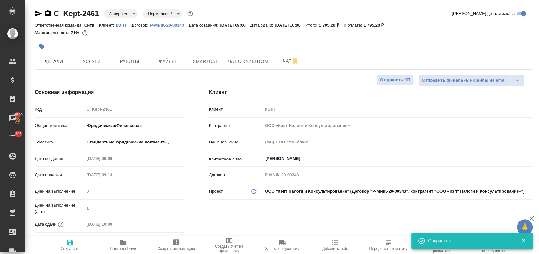
type textarea "x"
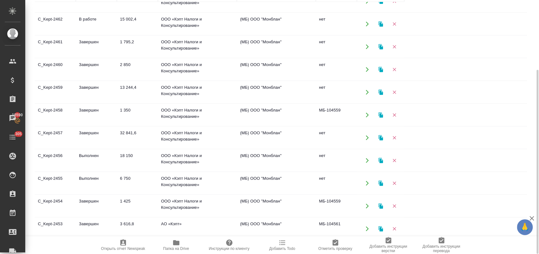
scroll to position [43, 0]
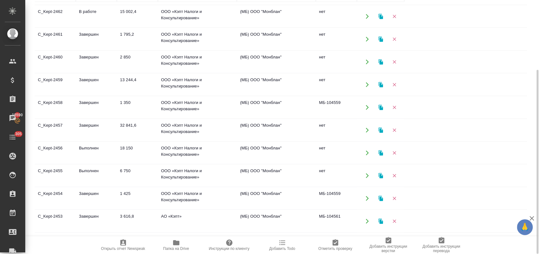
click at [140, 223] on td "3 616,8" at bounding box center [137, 221] width 41 height 22
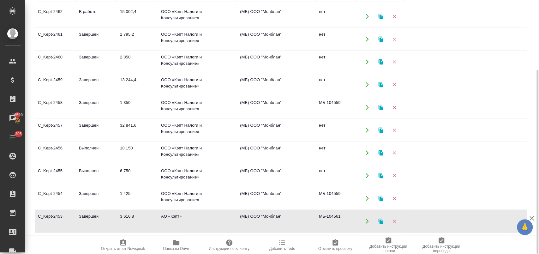
click at [140, 223] on td "3 616,8" at bounding box center [137, 221] width 41 height 22
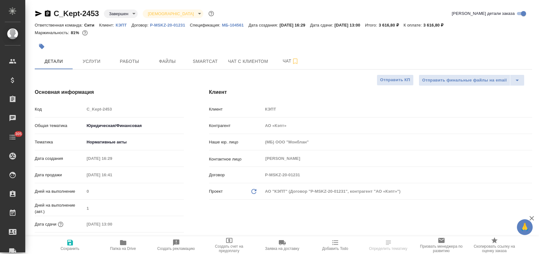
select select "RU"
type textarea "x"
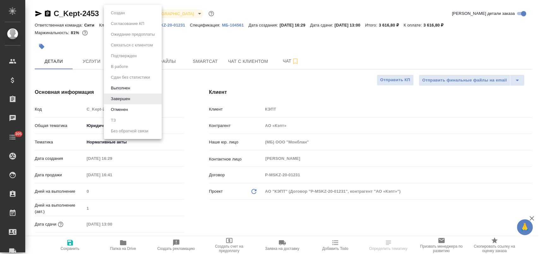
click at [122, 13] on body "🙏 .cls-1 fill:#fff; AWATERA [PERSON_NAME] Спецификации Заказы Чаты 305 Todo Про…" at bounding box center [269, 152] width 539 height 305
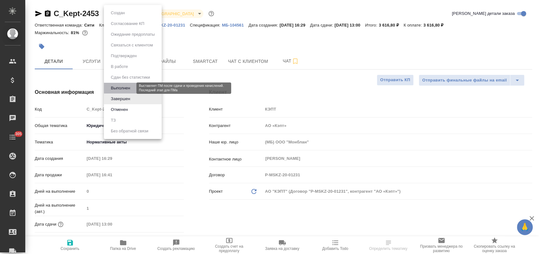
click at [126, 91] on button "Выполнен" at bounding box center [120, 88] width 23 height 7
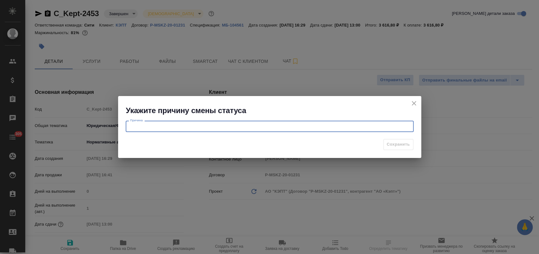
click at [197, 124] on textarea at bounding box center [269, 126] width 279 height 5
click at [395, 149] on button "Сохранить" at bounding box center [399, 144] width 30 height 11
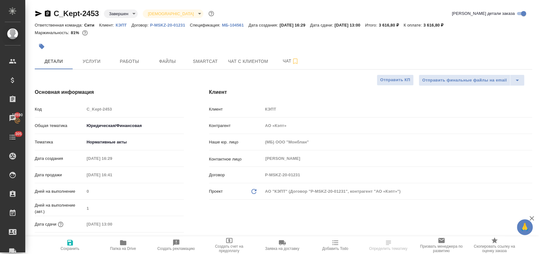
type textarea "x"
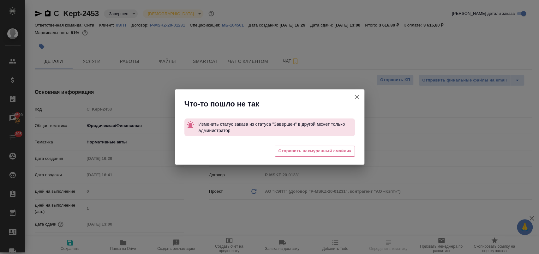
click at [356, 97] on icon "button" at bounding box center [357, 97] width 4 height 4
type textarea "x"
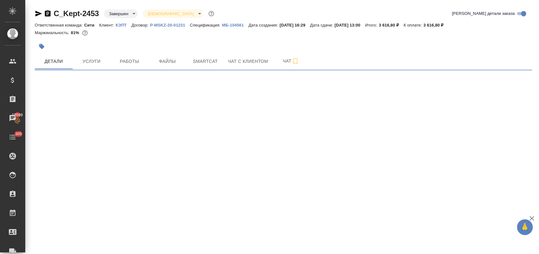
select select "RU"
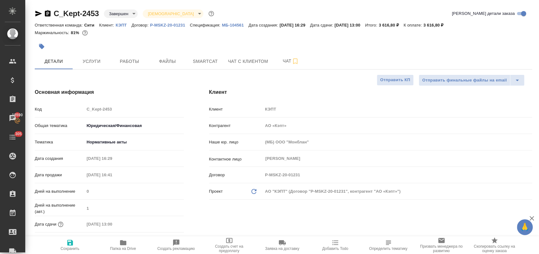
type textarea "x"
click at [37, 14] on icon "button" at bounding box center [39, 14] width 8 height 8
type textarea "x"
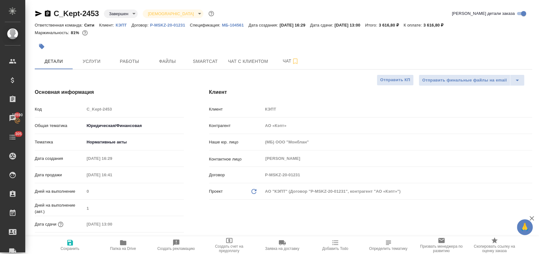
type textarea "x"
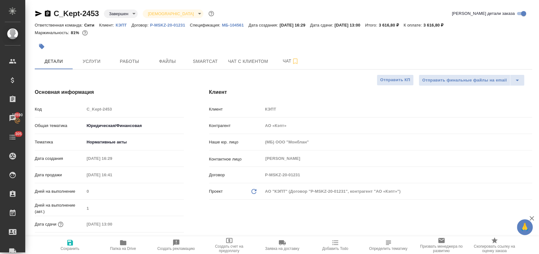
click at [238, 26] on p "МБ-104561" at bounding box center [235, 25] width 27 height 5
type textarea "x"
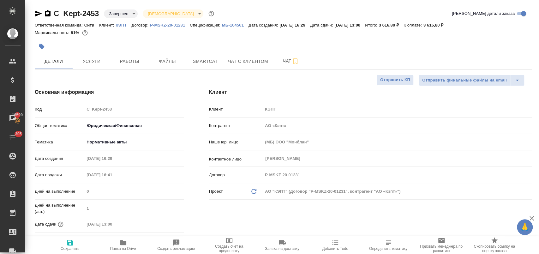
type textarea "x"
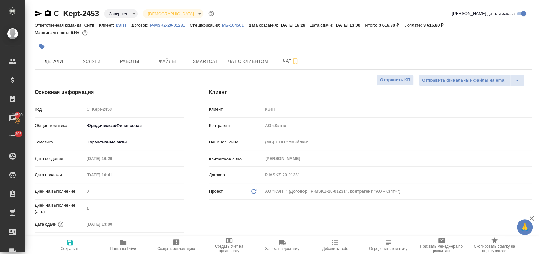
type textarea "x"
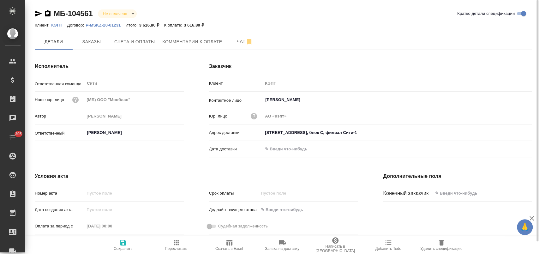
click at [438, 244] on icon "button" at bounding box center [442, 243] width 8 height 8
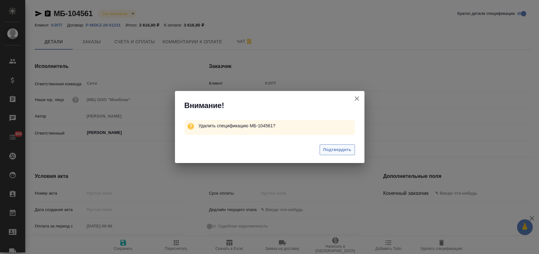
click at [348, 150] on span "Подтвердить" at bounding box center [337, 149] width 28 height 7
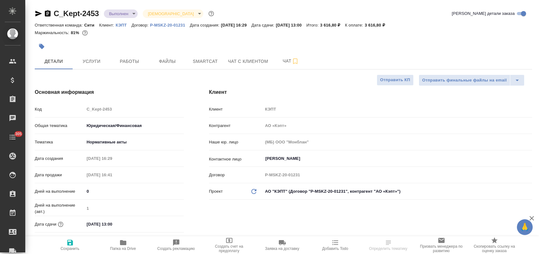
select select "RU"
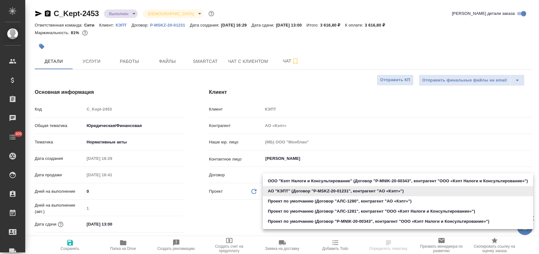
click at [316, 193] on body "🙏 .cls-1 fill:#fff; AWATERA [PERSON_NAME] Спецификации Заказы Чаты 305 Todo Про…" at bounding box center [269, 152] width 539 height 305
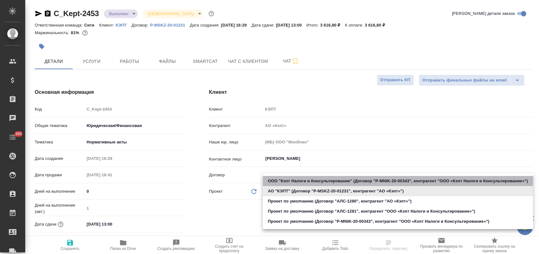
click at [321, 180] on li "ООО "Кэпт Налоги и Консультирование" (Договор "P-MNIK-20-00343", контрагент "ОО…" at bounding box center [398, 181] width 270 height 10
type input "60014b8c61056b475e118051"
type input "ООО «Кэпт Налоги и Консультирование»"
type input "P-MNIK-20-00343"
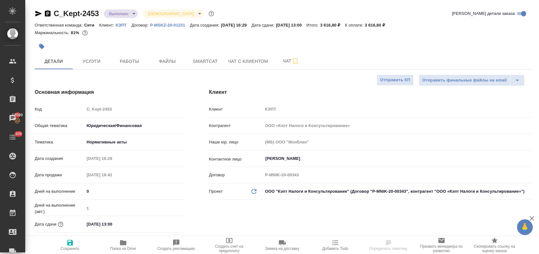
click at [267, 206] on div "Клиент Клиент КЭПТ Контрагент ООО «Кэпт Налоги и Консультирование» Наше юр. лиц…" at bounding box center [371, 170] width 348 height 188
click at [79, 244] on span "Сохранить" at bounding box center [69, 245] width 45 height 12
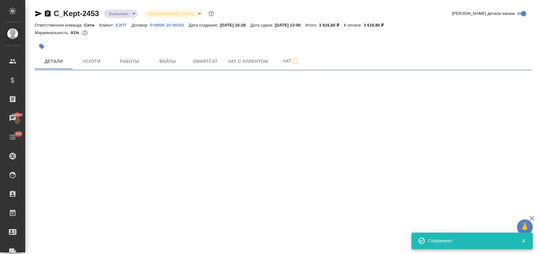
select select "RU"
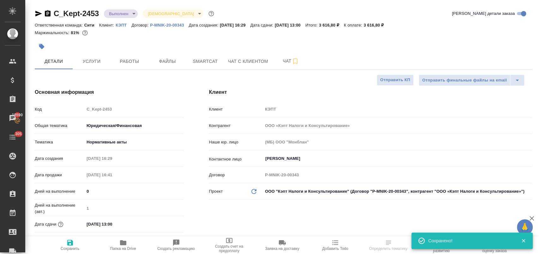
type textarea "x"
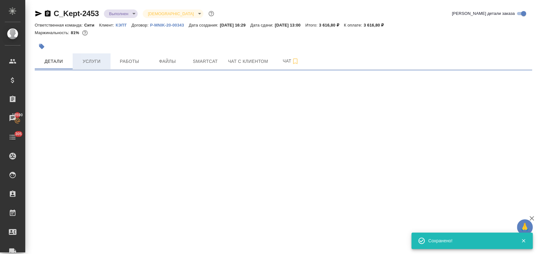
select select "RU"
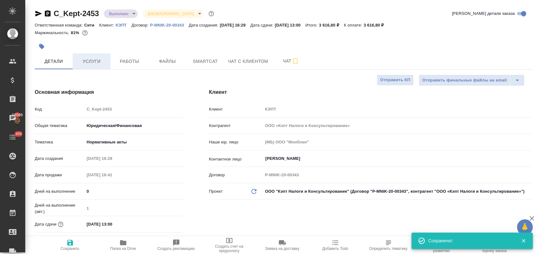
type textarea "x"
click at [86, 61] on span "Услуги" at bounding box center [91, 62] width 30 height 8
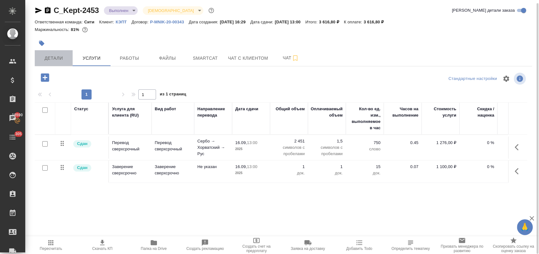
click at [61, 53] on button "Детали" at bounding box center [54, 58] width 38 height 16
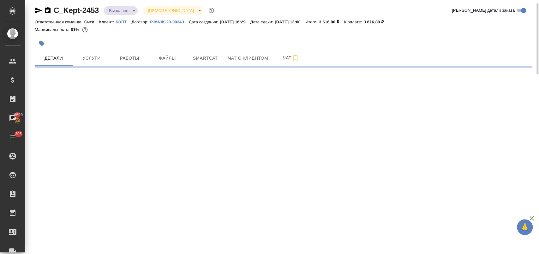
select select "RU"
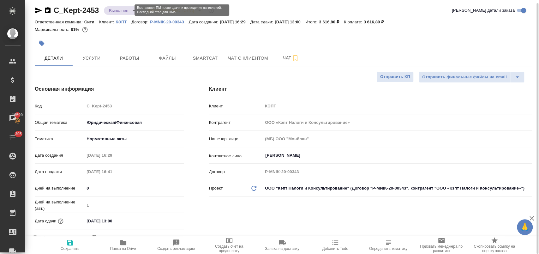
type textarea "x"
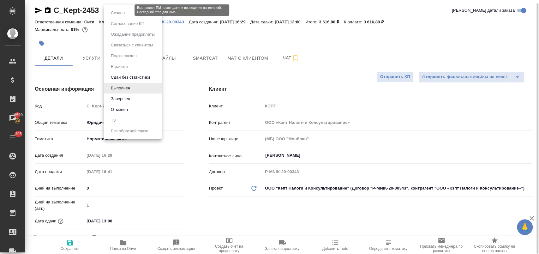
click at [128, 8] on body "🙏 .cls-1 fill:#fff; AWATERA [PERSON_NAME] Спецификации Заказы 18590 Чаты 305 To…" at bounding box center [269, 152] width 539 height 305
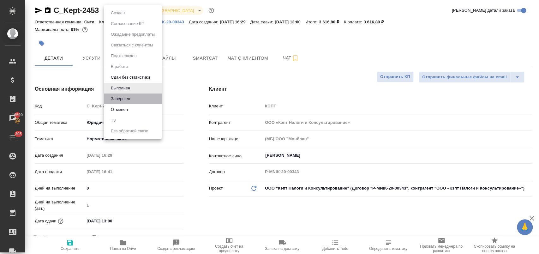
click at [139, 98] on li "Завершен" at bounding box center [133, 99] width 58 height 11
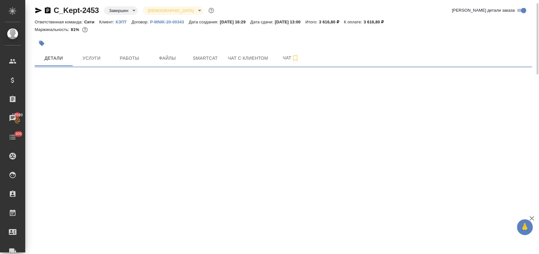
select select "RU"
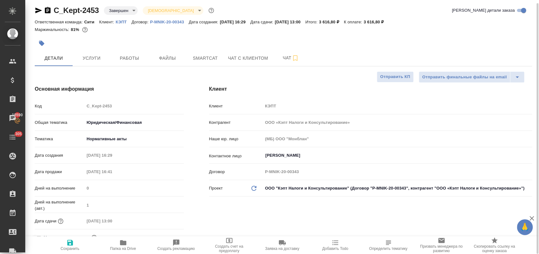
type textarea "x"
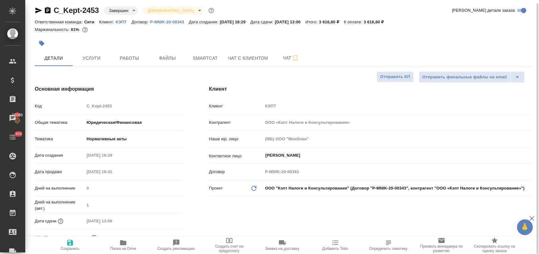
type textarea "x"
